Goal: Task Accomplishment & Management: Use online tool/utility

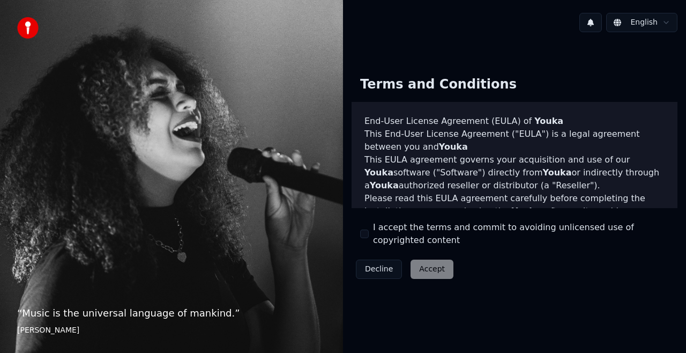
click at [364, 235] on button "I accept the terms and commit to avoiding unlicensed use of copyrighted content" at bounding box center [364, 233] width 9 height 9
click at [428, 267] on button "Accept" at bounding box center [431, 268] width 43 height 19
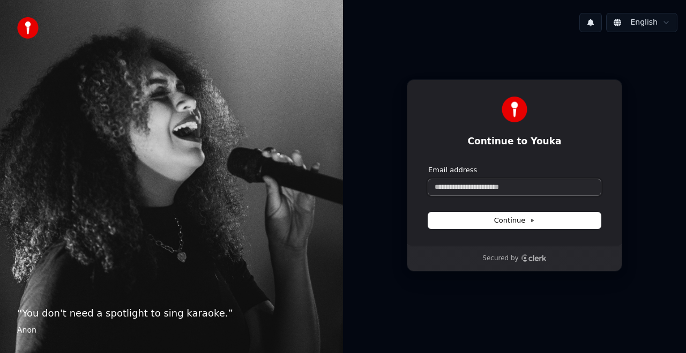
click at [480, 189] on input "Email address" at bounding box center [514, 187] width 173 height 16
click at [510, 220] on span "Continue" at bounding box center [514, 220] width 41 height 10
type input "**********"
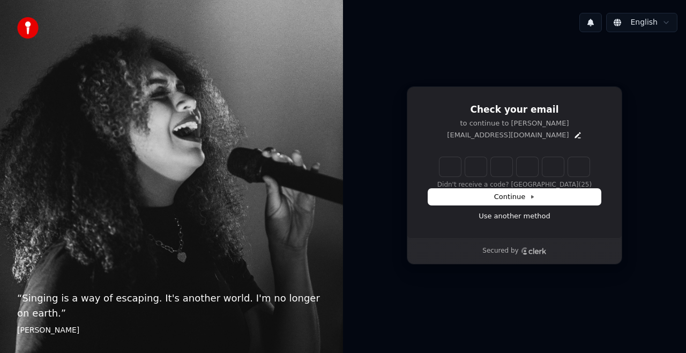
click at [457, 169] on input "Enter verification code" at bounding box center [514, 166] width 150 height 19
type input "******"
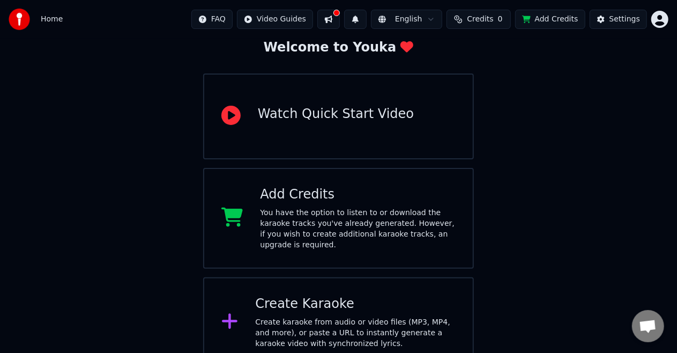
scroll to position [68, 0]
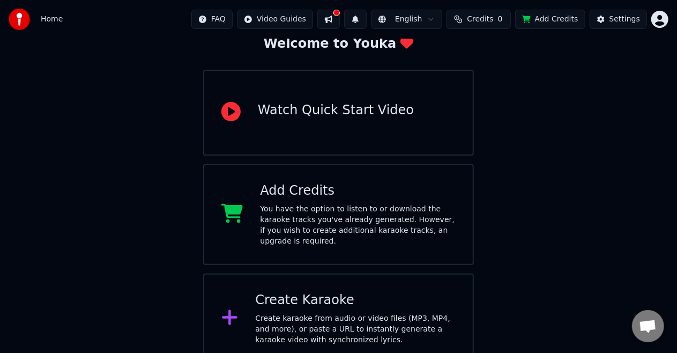
click at [322, 313] on div "Create karaoke from audio or video files (MP3, MP4, and more), or paste a URL t…" at bounding box center [355, 329] width 200 height 32
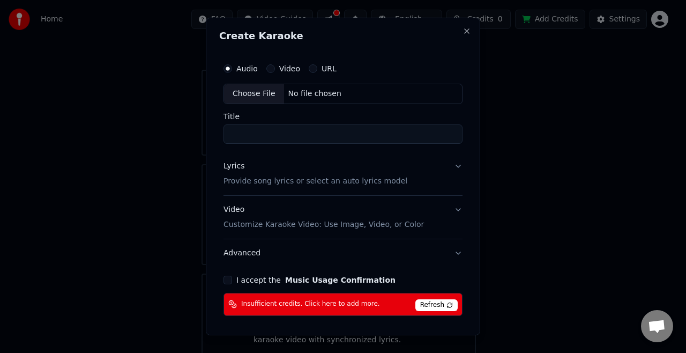
click at [265, 98] on div "Choose File" at bounding box center [254, 93] width 60 height 19
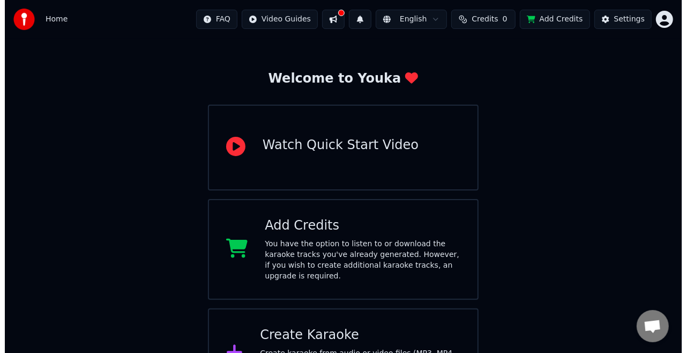
scroll to position [0, 0]
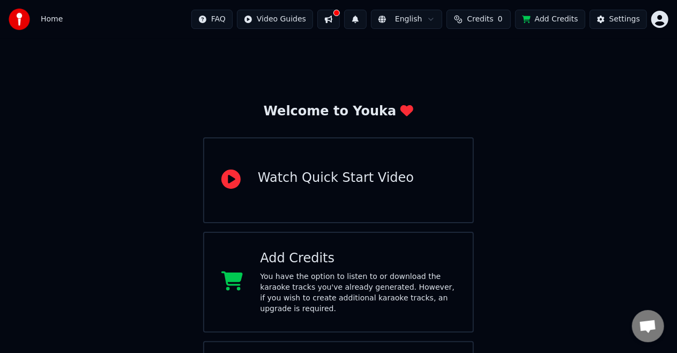
click at [338, 16] on button at bounding box center [328, 19] width 23 height 19
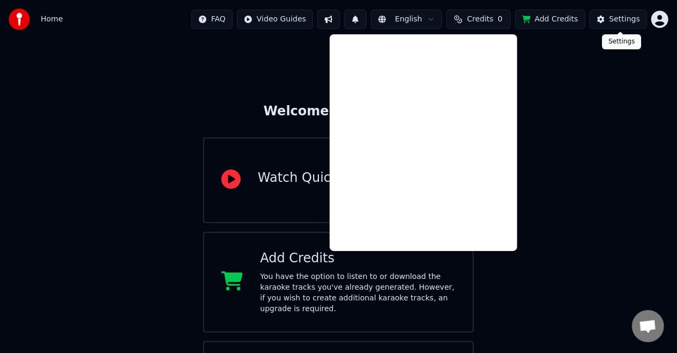
click at [632, 22] on div "Settings" at bounding box center [624, 19] width 31 height 11
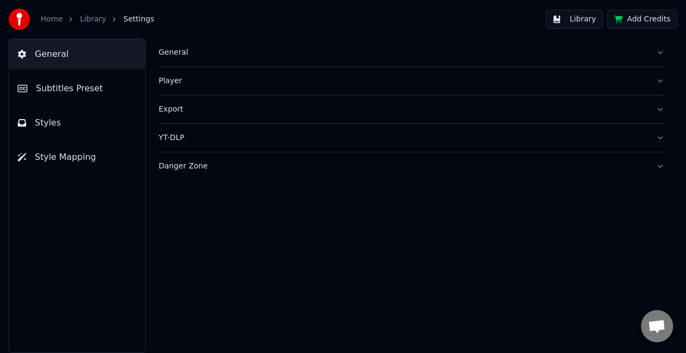
click at [655, 15] on button "Add Credits" at bounding box center [642, 19] width 70 height 19
